Goal: Communication & Community: Connect with others

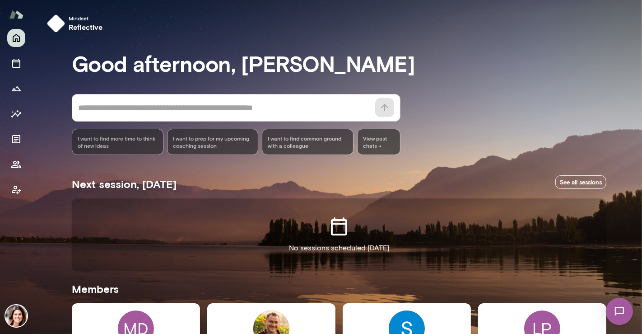
drag, startPoint x: 642, startPoint y: 2, endPoint x: 161, endPoint y: 305, distance: 568.2
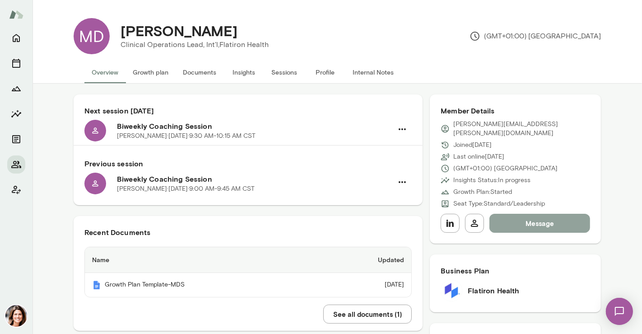
click at [547, 219] on button "Message" at bounding box center [540, 223] width 101 height 19
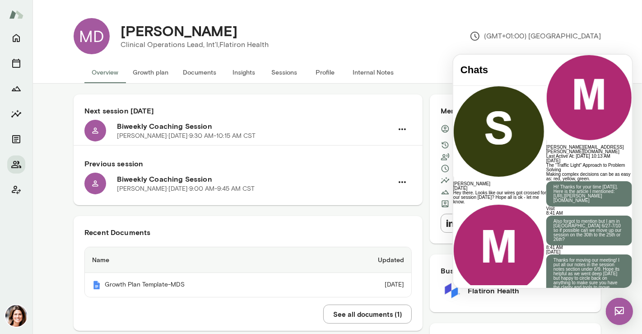
scroll to position [1262, 0]
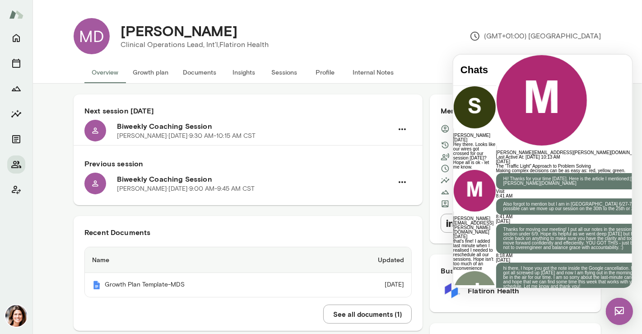
click at [278, 67] on button "Sessions" at bounding box center [284, 72] width 41 height 22
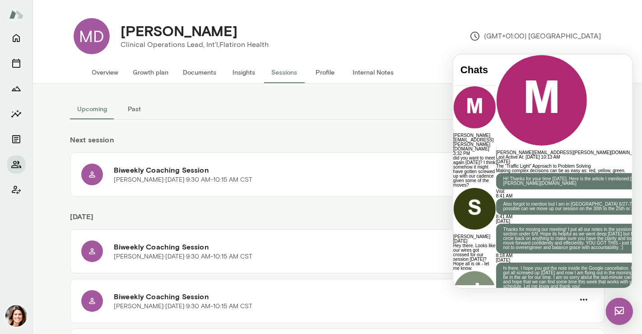
scroll to position [1370, 0]
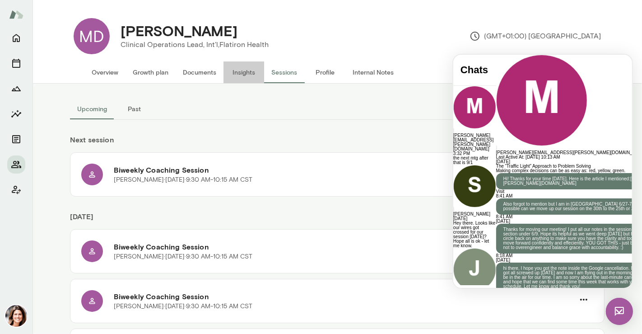
click at [238, 70] on button "Insights" at bounding box center [244, 72] width 41 height 22
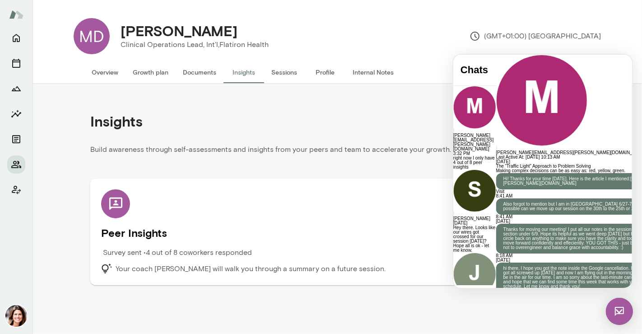
scroll to position [1454, 0]
